Goal: Task Accomplishment & Management: Manage account settings

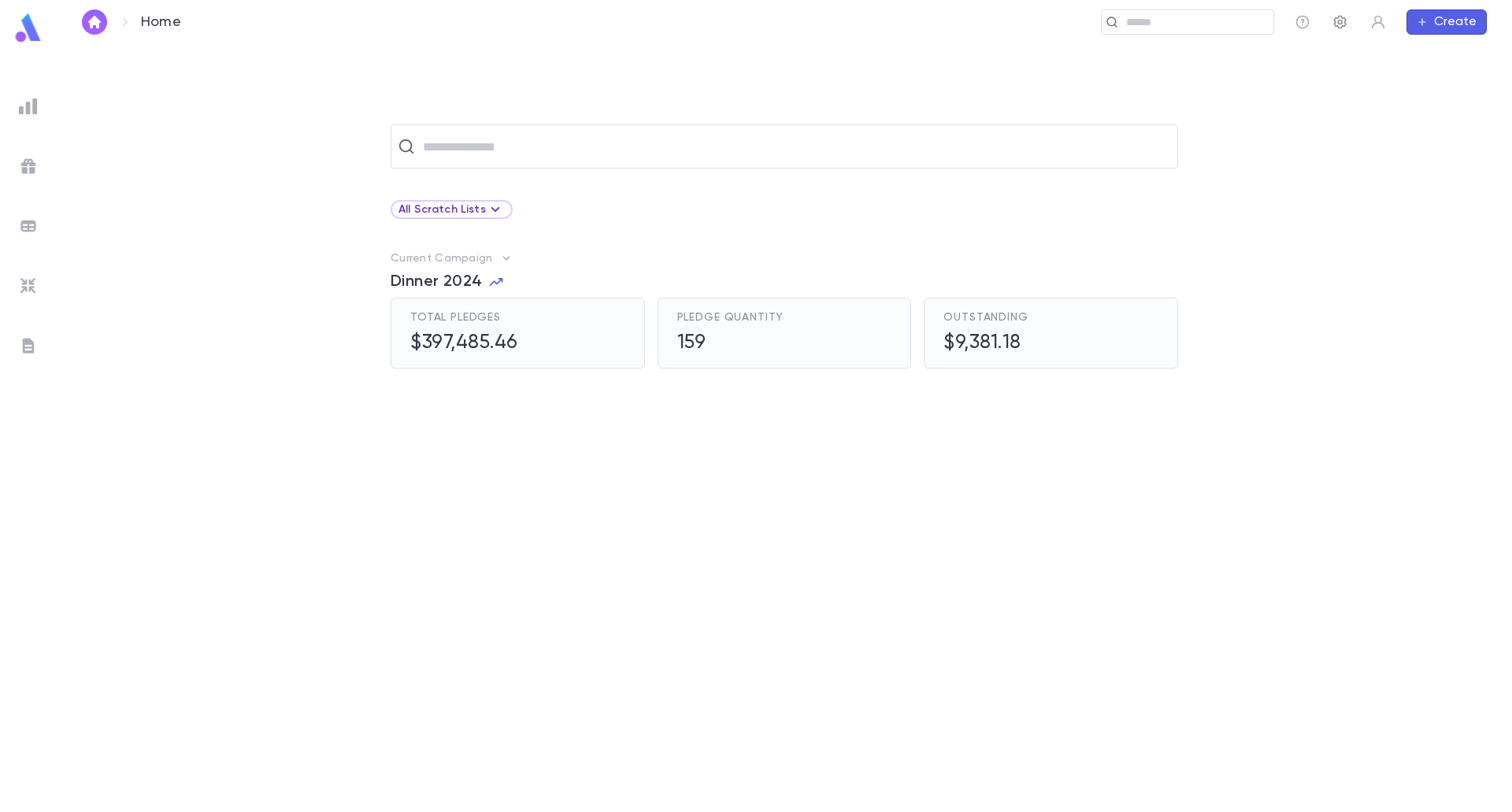
click at [1341, 22] on icon "button" at bounding box center [1341, 21] width 15 height 15
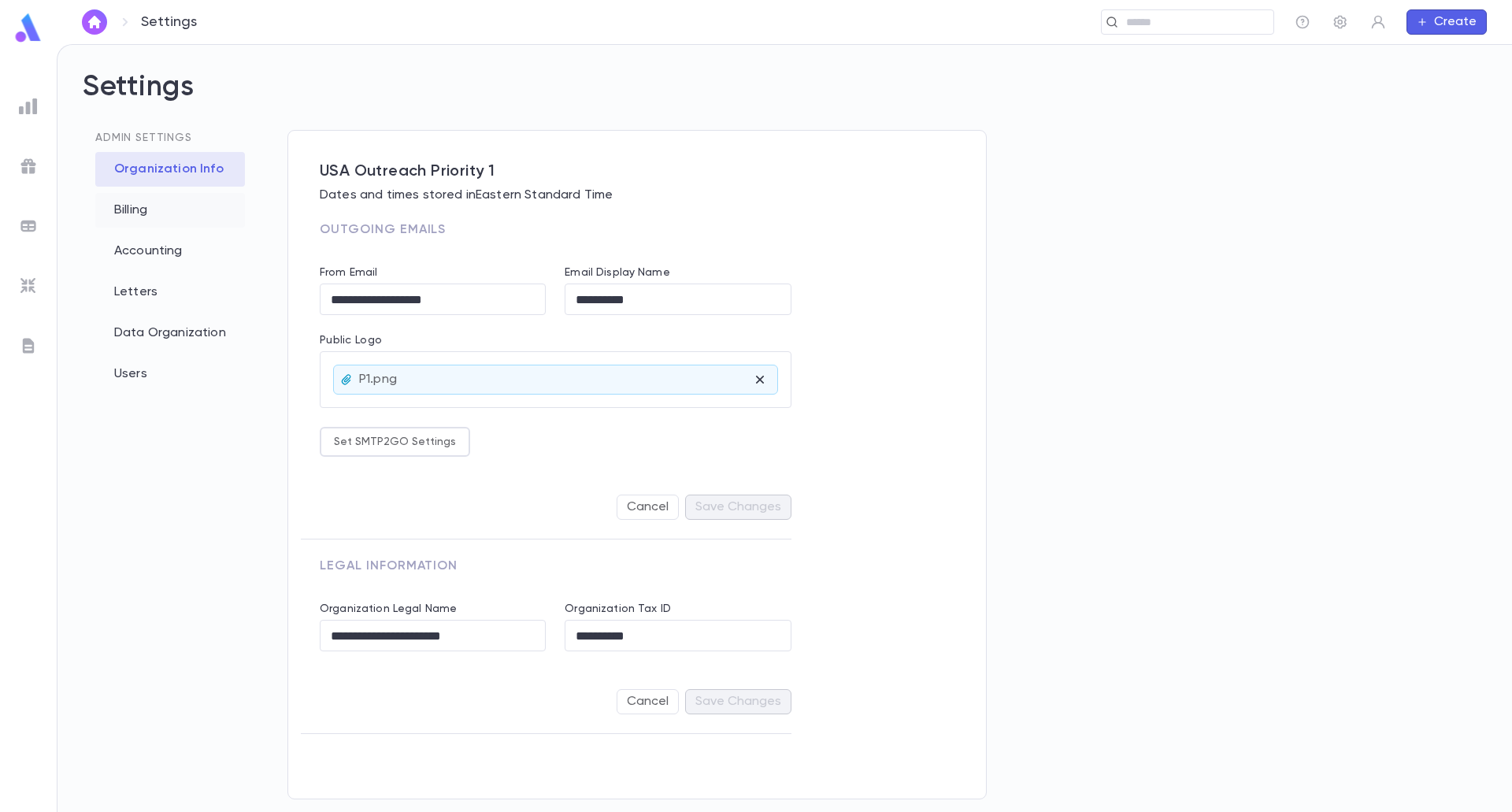
click at [133, 216] on div "Billing" at bounding box center [170, 211] width 150 height 34
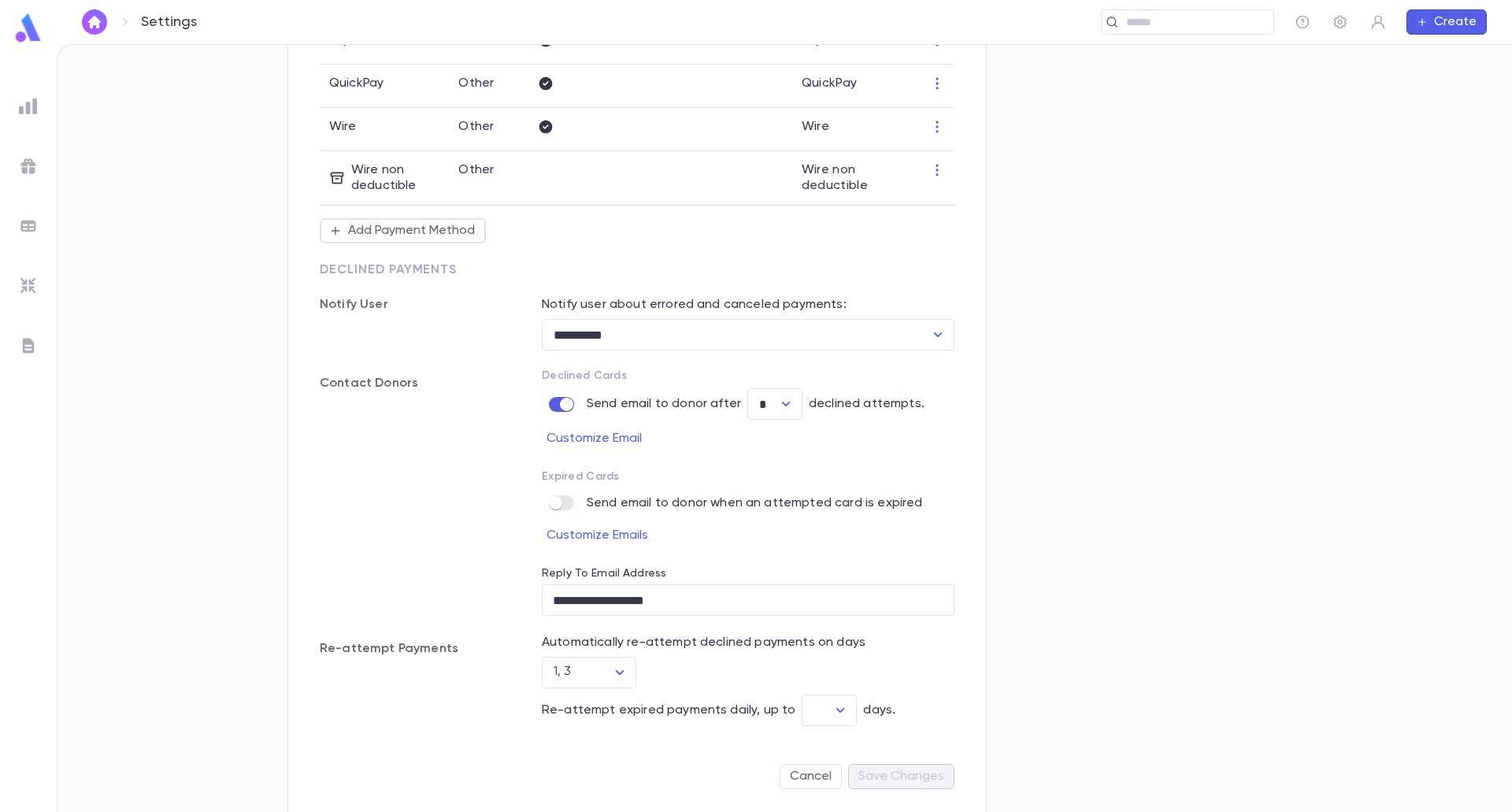
scroll to position [685, 0]
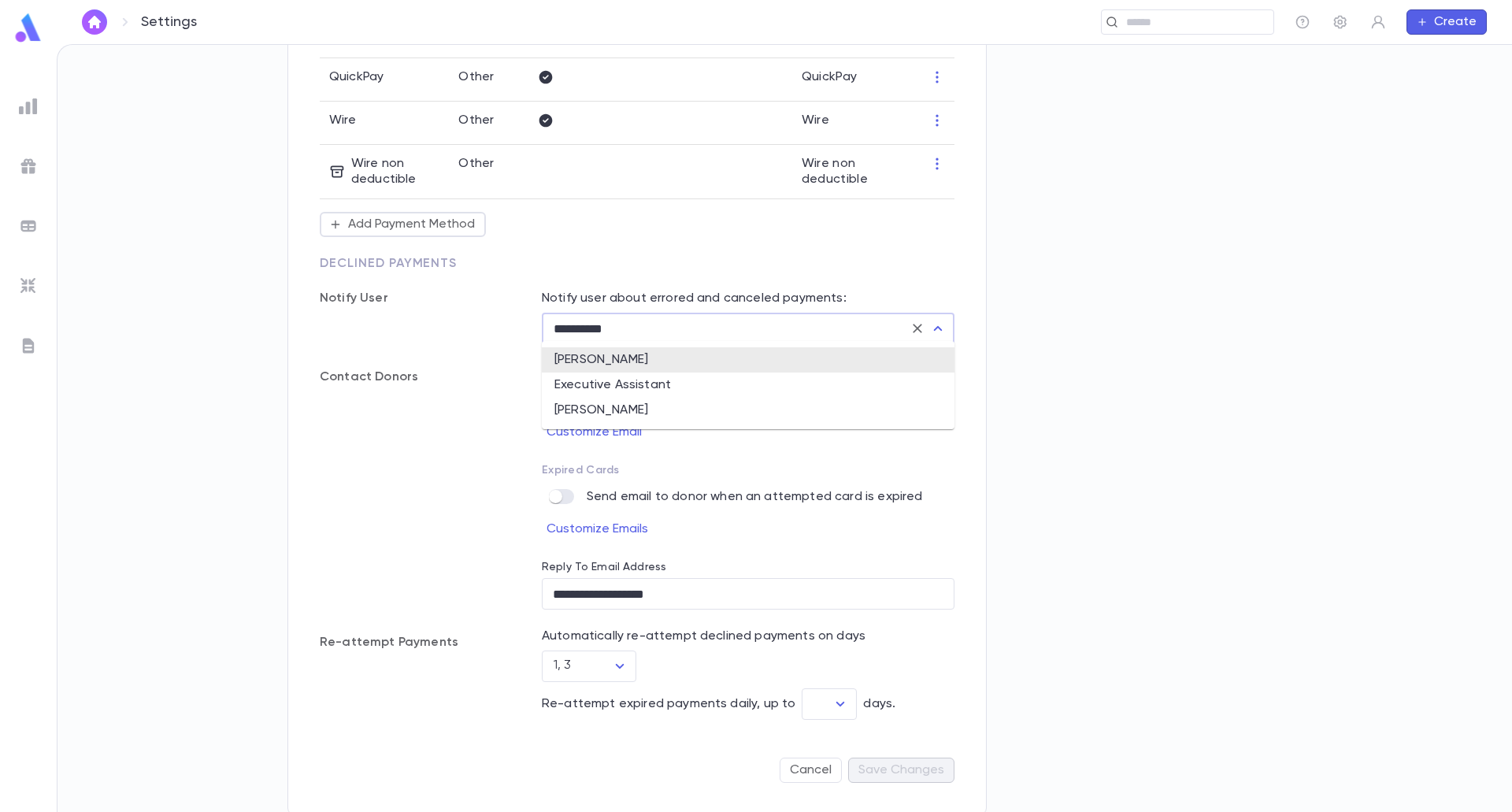
click at [691, 336] on input "**********" at bounding box center [726, 328] width 354 height 30
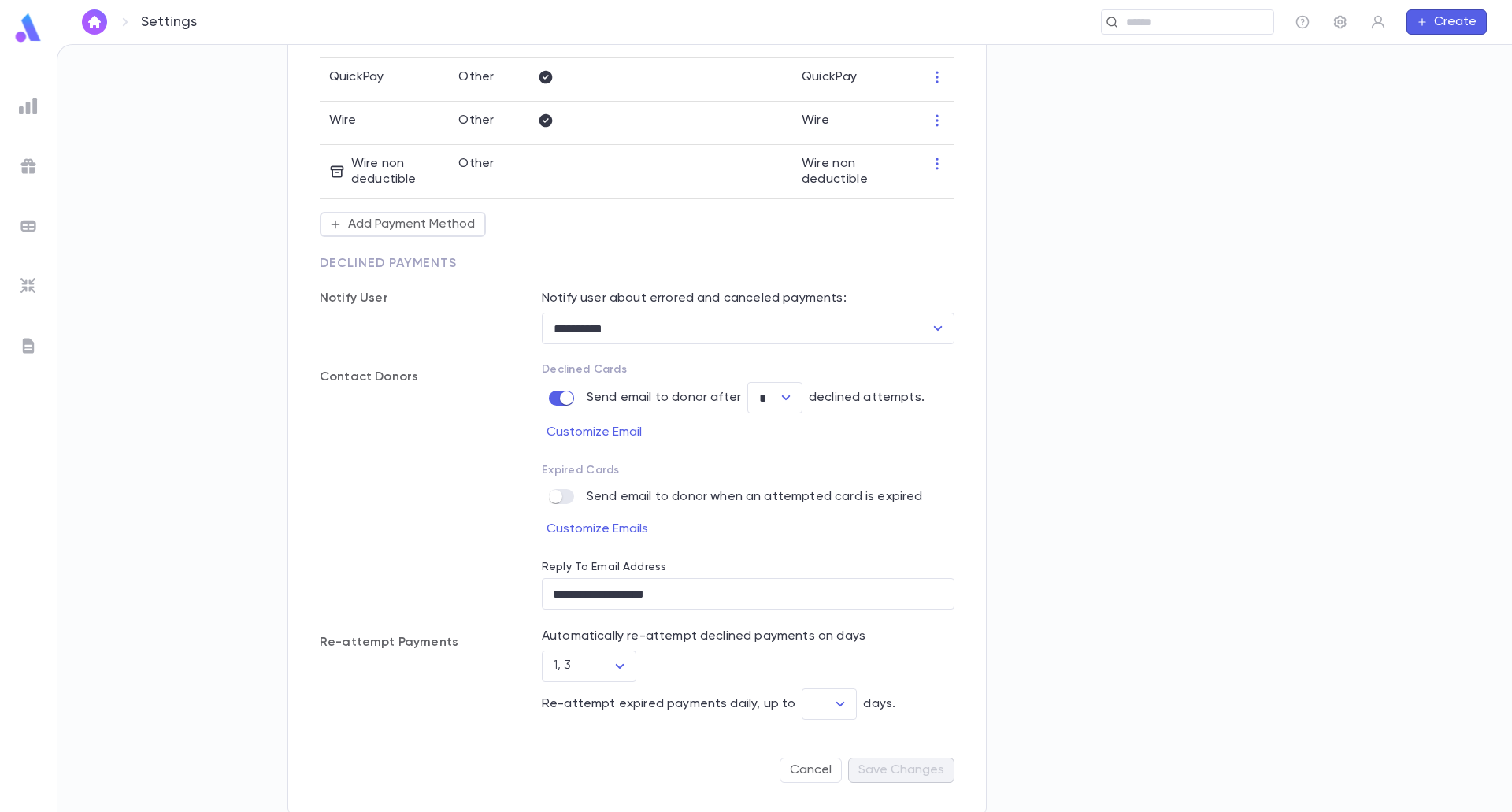
click at [793, 476] on div "Send email to donor when an attempted card is expired" at bounding box center [748, 492] width 413 height 34
click at [883, 764] on button "Save Changes" at bounding box center [902, 770] width 107 height 25
click at [35, 33] on img at bounding box center [28, 28] width 32 height 31
